Goal: Task Accomplishment & Management: Complete application form

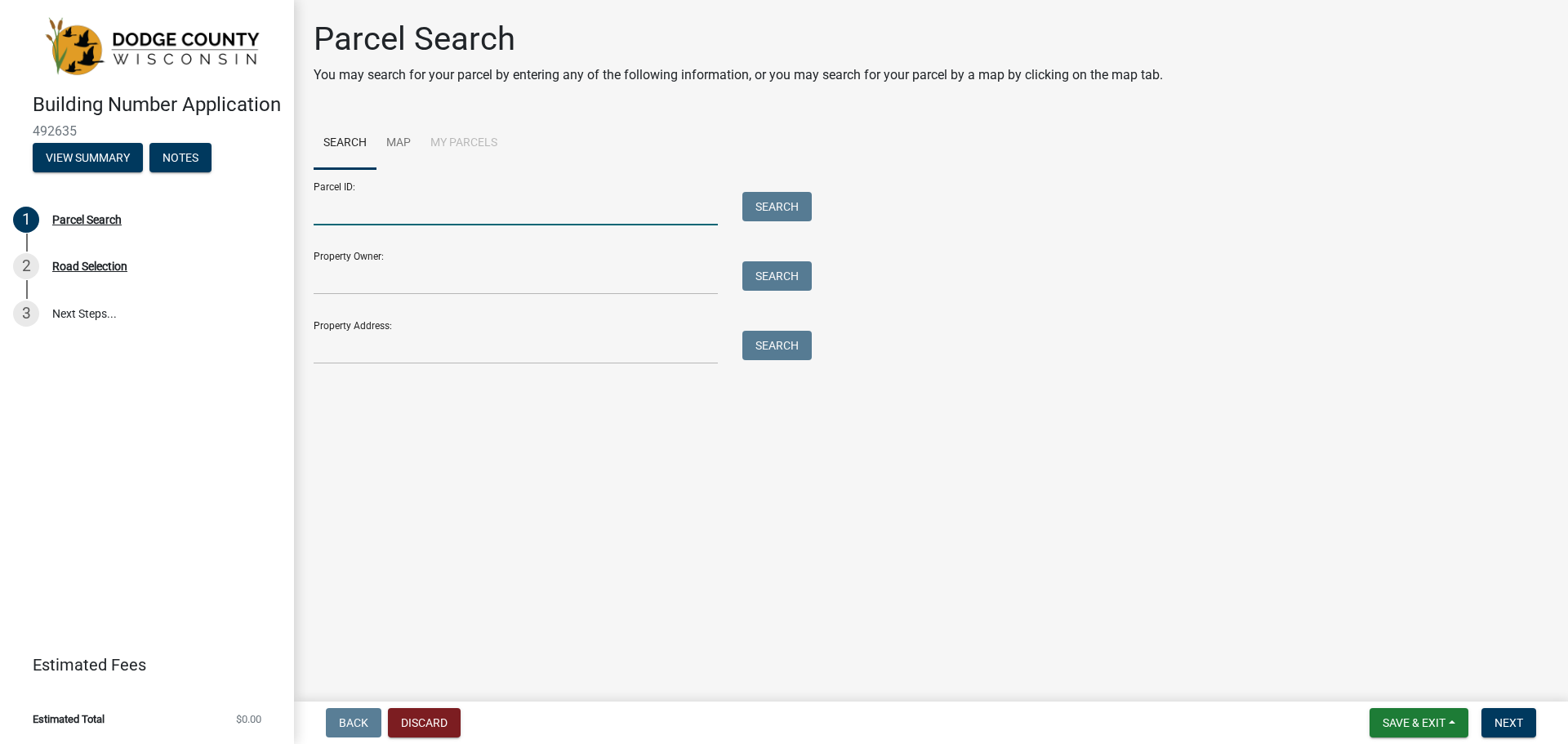
click at [396, 215] on input "Parcel ID:" at bounding box center [515, 209] width 404 height 34
click at [383, 280] on input "Property Owner:" at bounding box center [515, 279] width 404 height 34
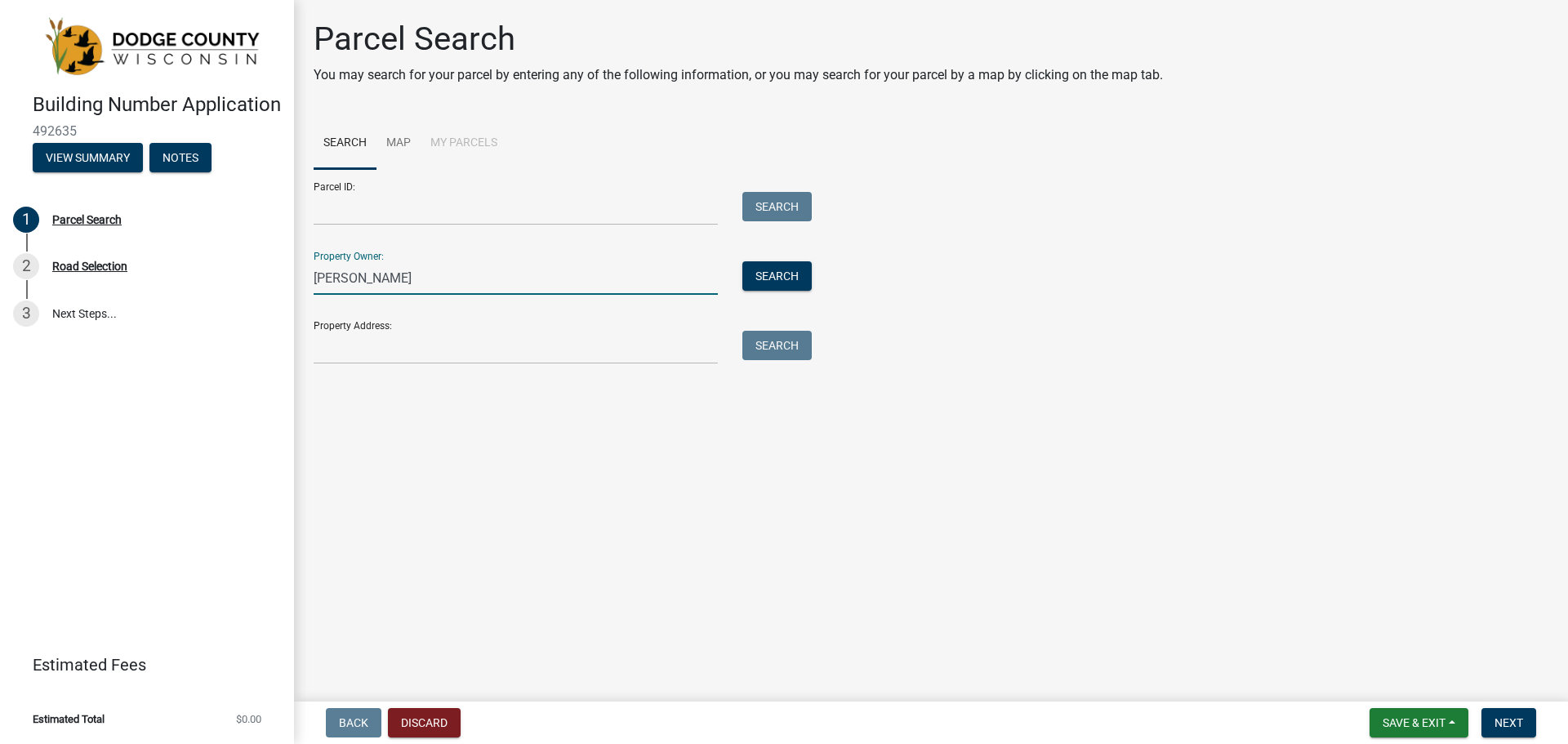
type input "[PERSON_NAME]"
click at [383, 357] on input "Property Address:" at bounding box center [515, 347] width 404 height 34
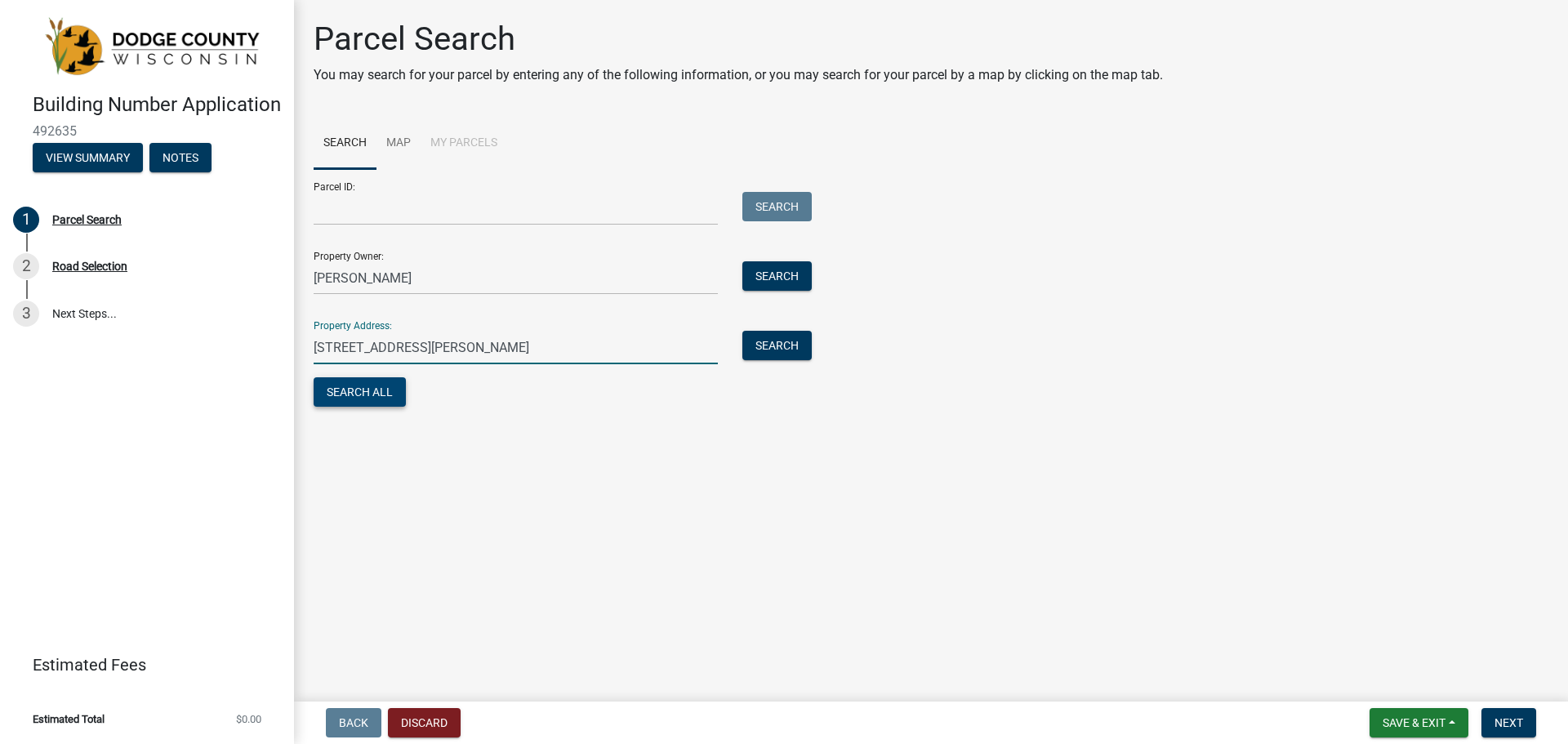
type input "[STREET_ADDRESS][PERSON_NAME]"
click at [354, 393] on button "Search All" at bounding box center [359, 391] width 92 height 30
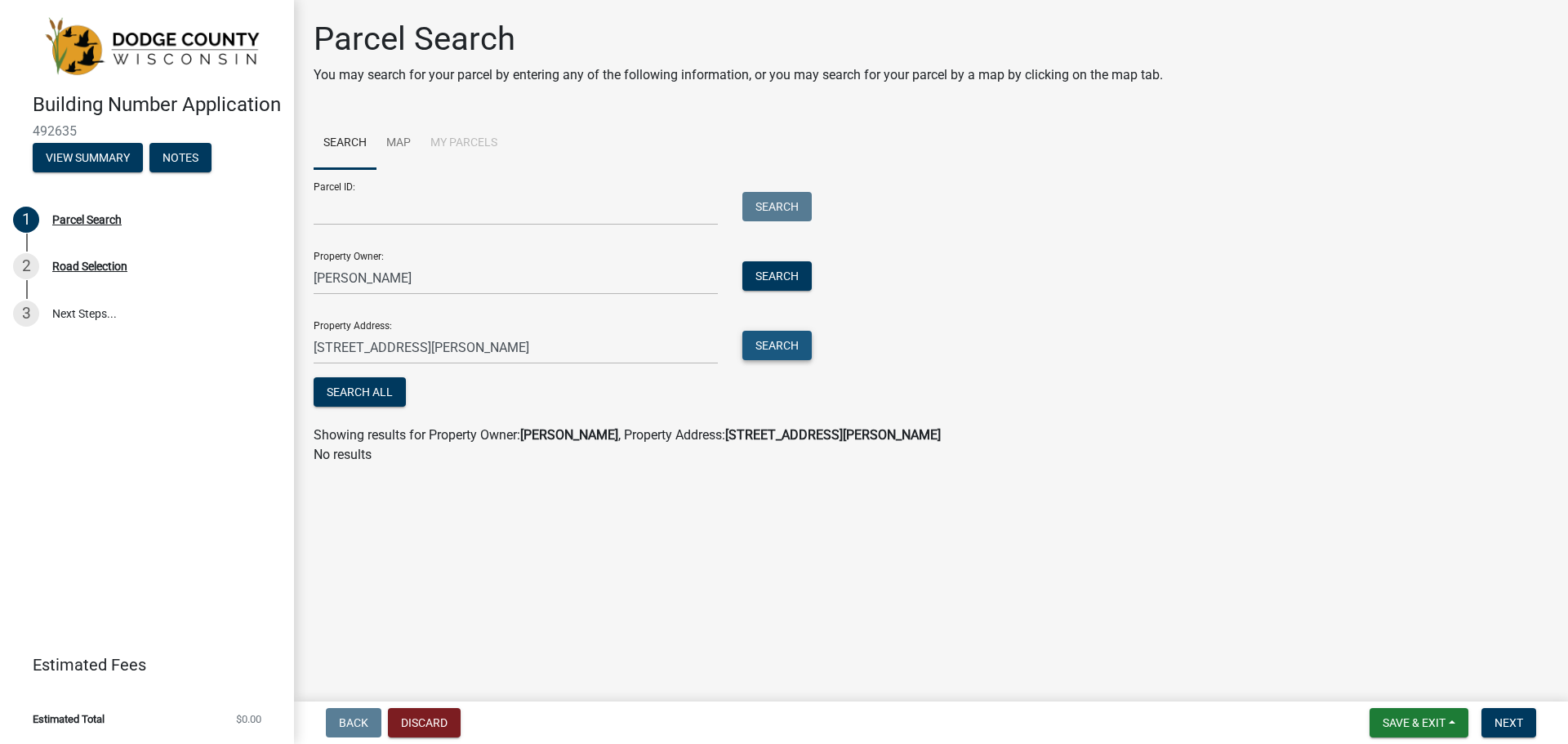
click at [779, 345] on button "Search" at bounding box center [777, 345] width 69 height 30
click at [782, 281] on button "Search" at bounding box center [777, 276] width 69 height 30
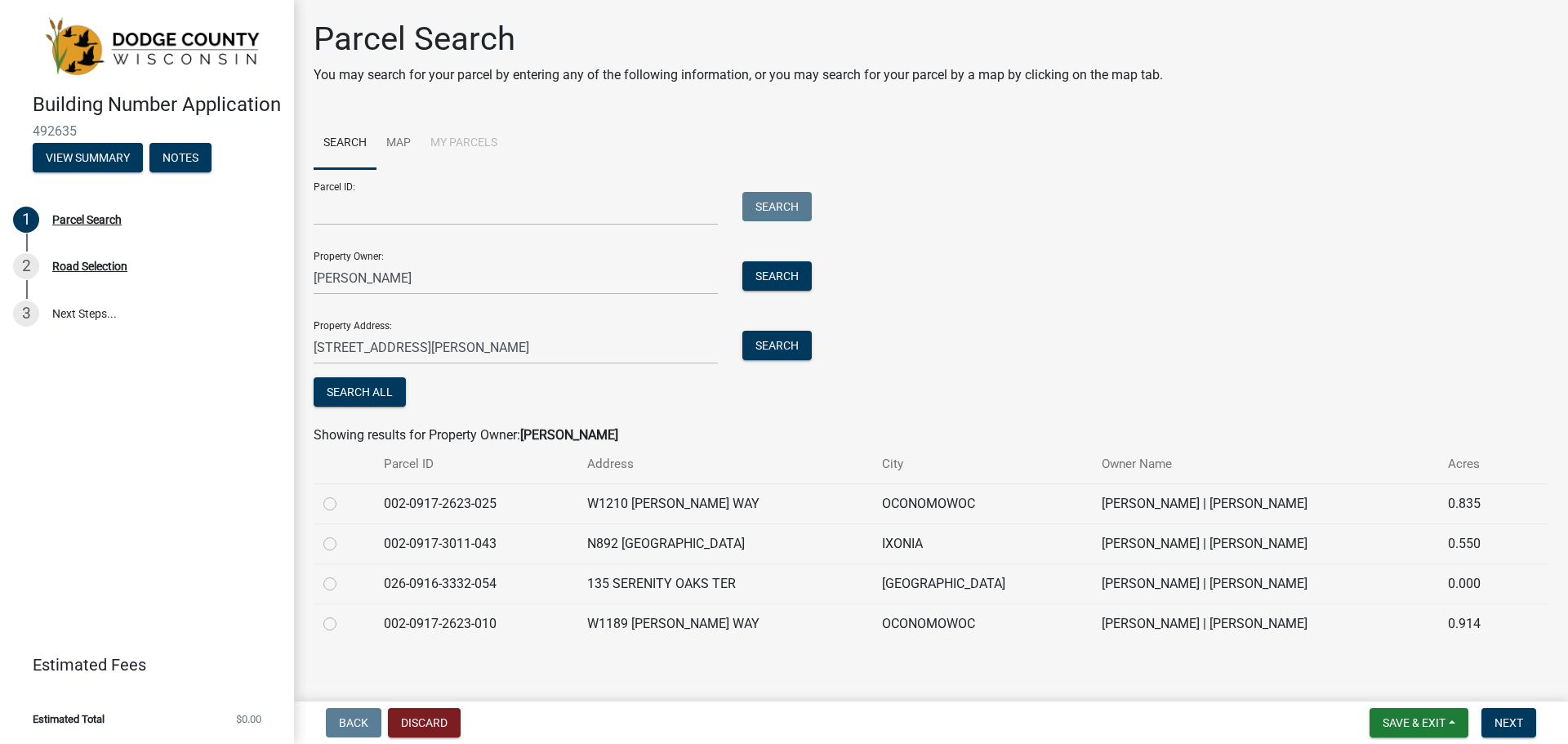
click at [343, 614] on label at bounding box center [343, 614] width 0 height 0
click at [343, 625] on input "radio" at bounding box center [348, 619] width 11 height 11
radio input "true"
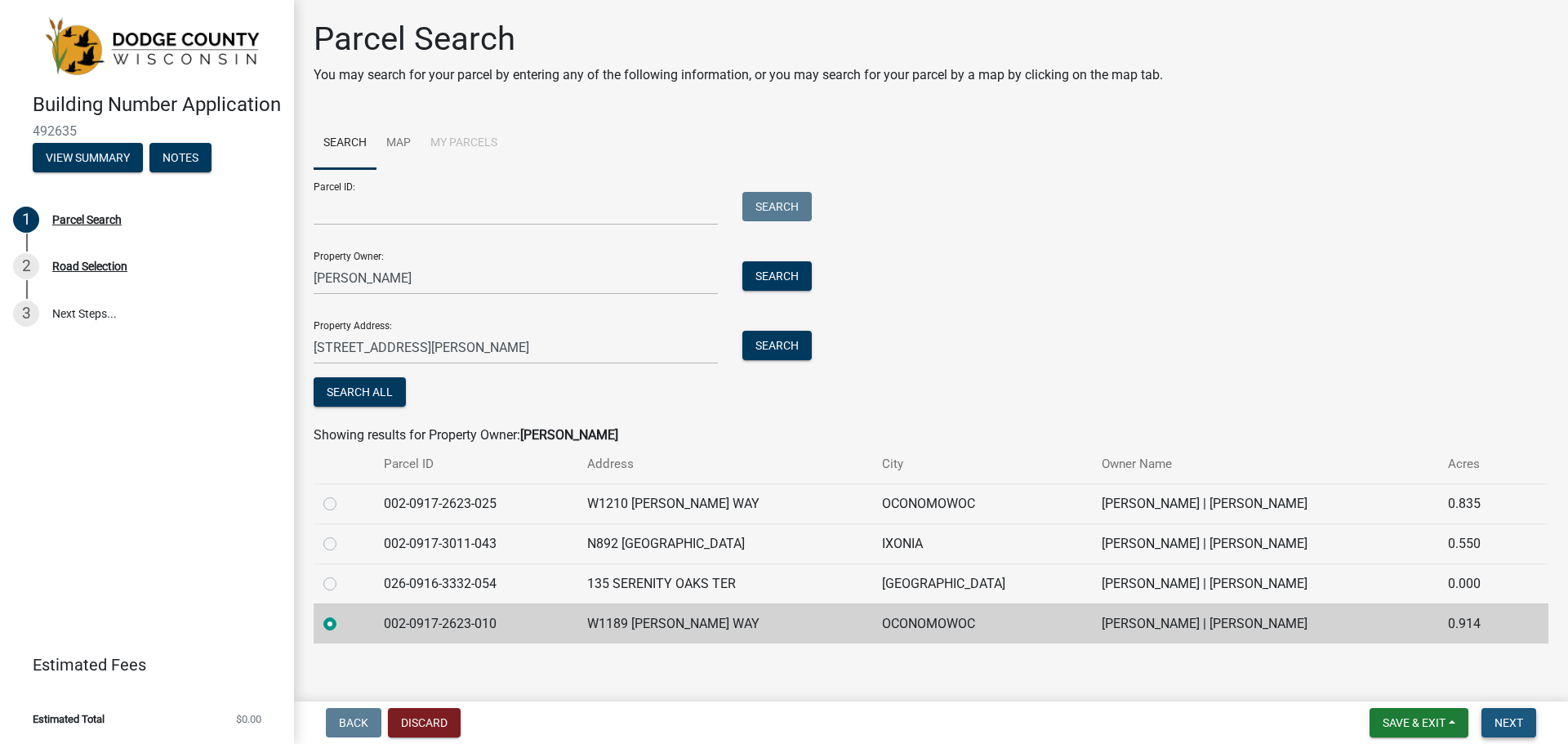
click at [1510, 720] on span "Next" at bounding box center [1509, 722] width 29 height 13
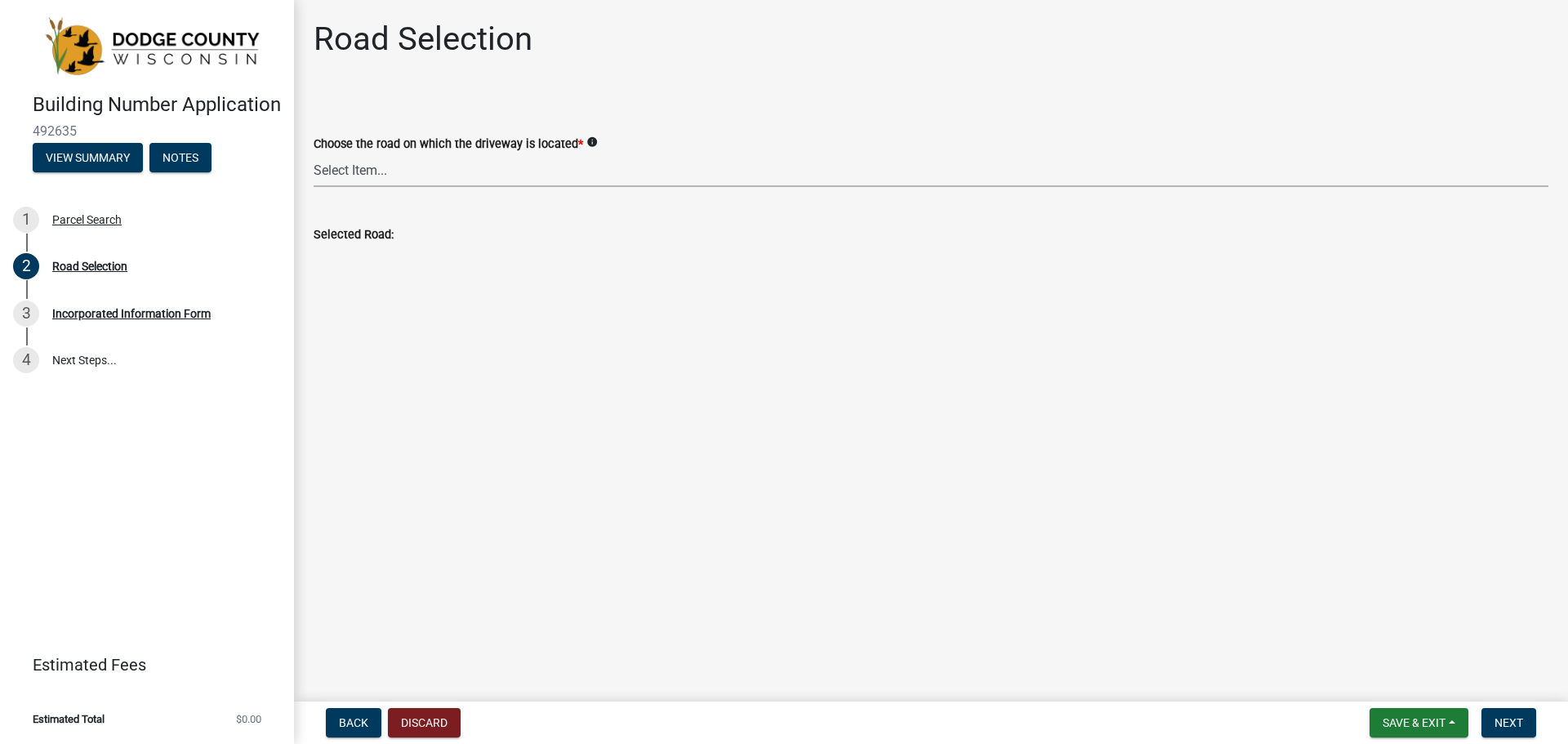
click at [382, 169] on select "Select Item... 100-YARD [PERSON_NAME][GEOGRAPHIC_DATA][PERSON_NAME][US_STATE][P…" at bounding box center [931, 170] width 1235 height 34
click at [313, 153] on select "Select Item... 100-YARD [PERSON_NAME][GEOGRAPHIC_DATA][PERSON_NAME][US_STATE][P…" at bounding box center [931, 170] width 1235 height 34
select select "821e2ad8-1e2b-4b6f-806d-6318f6854a0e"
click at [1509, 718] on span "Next" at bounding box center [1509, 722] width 29 height 13
